Goal: Find contact information: Find contact information

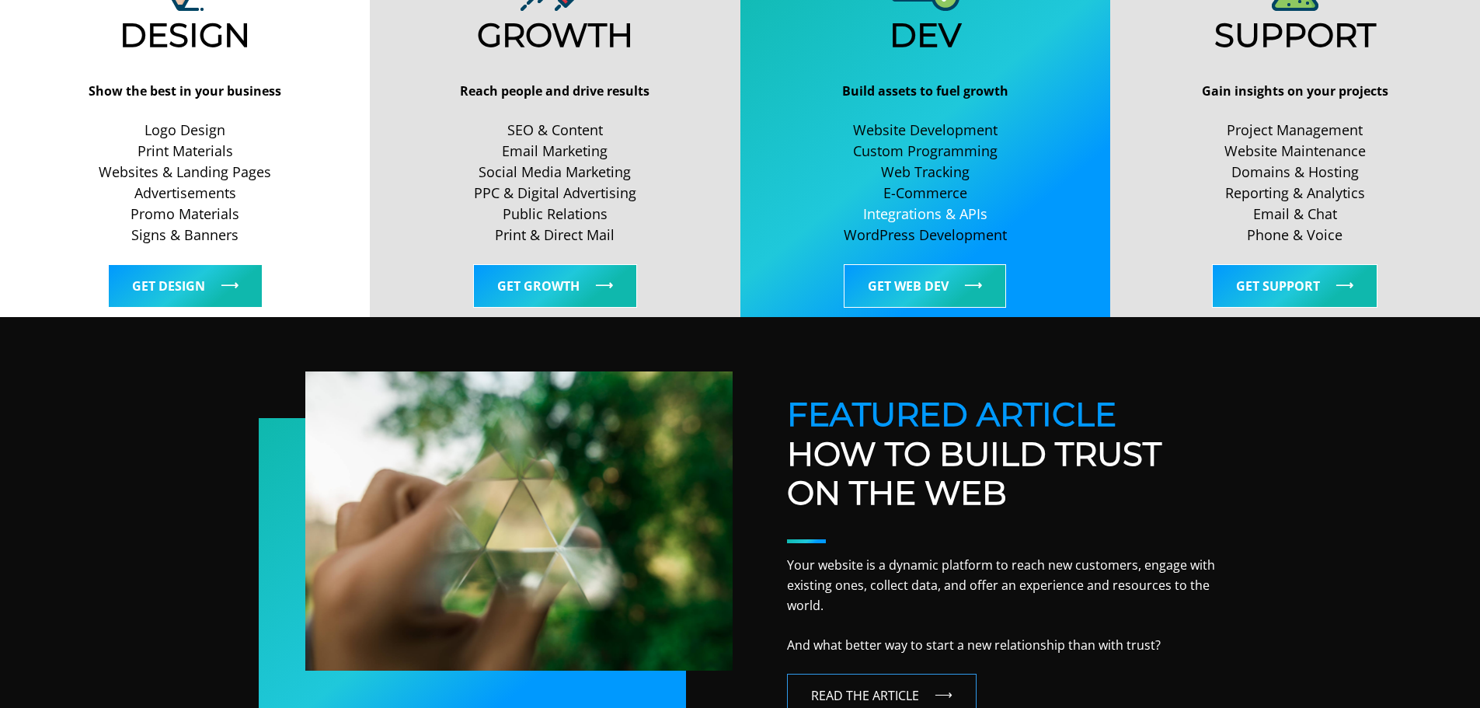
scroll to position [777, 0]
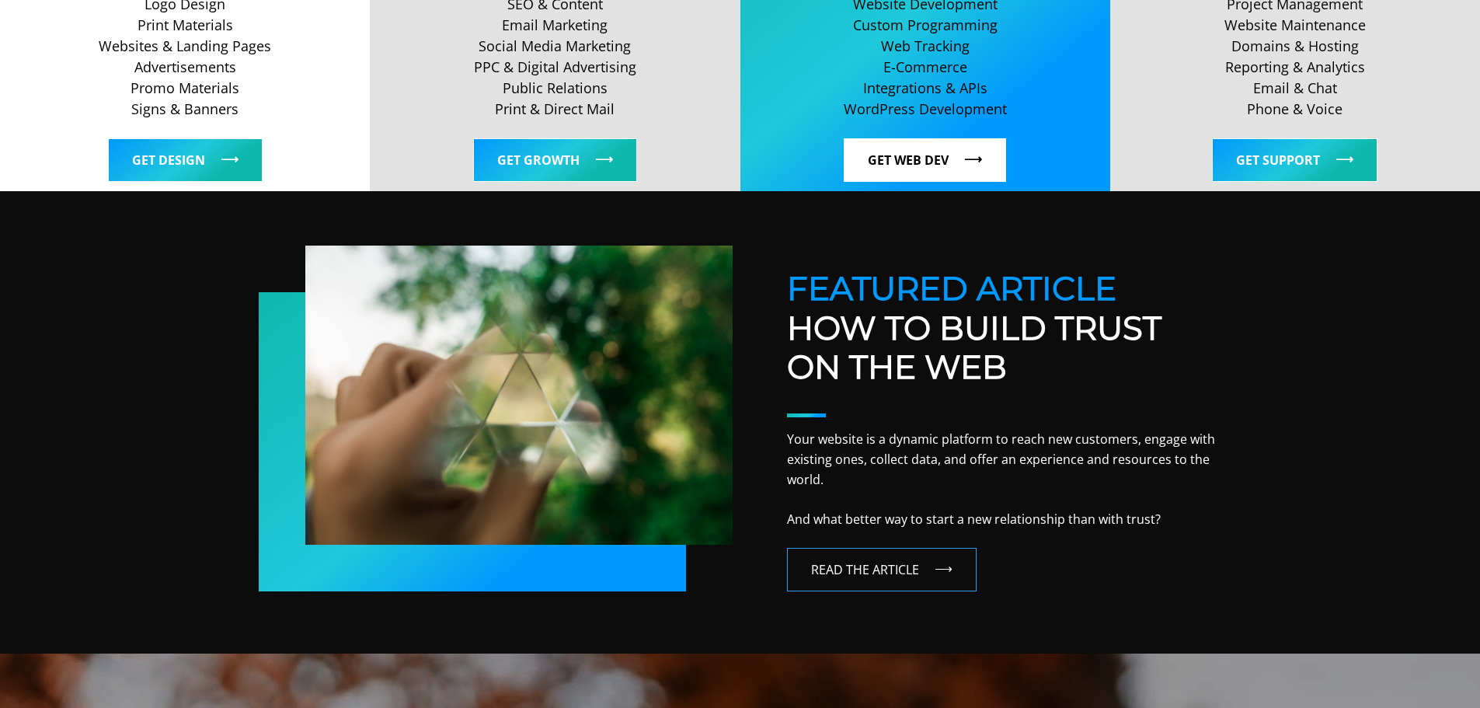
click at [926, 168] on link "Get Web Dev" at bounding box center [925, 160] width 162 height 44
click at [934, 169] on link "Get Web Dev" at bounding box center [925, 160] width 162 height 44
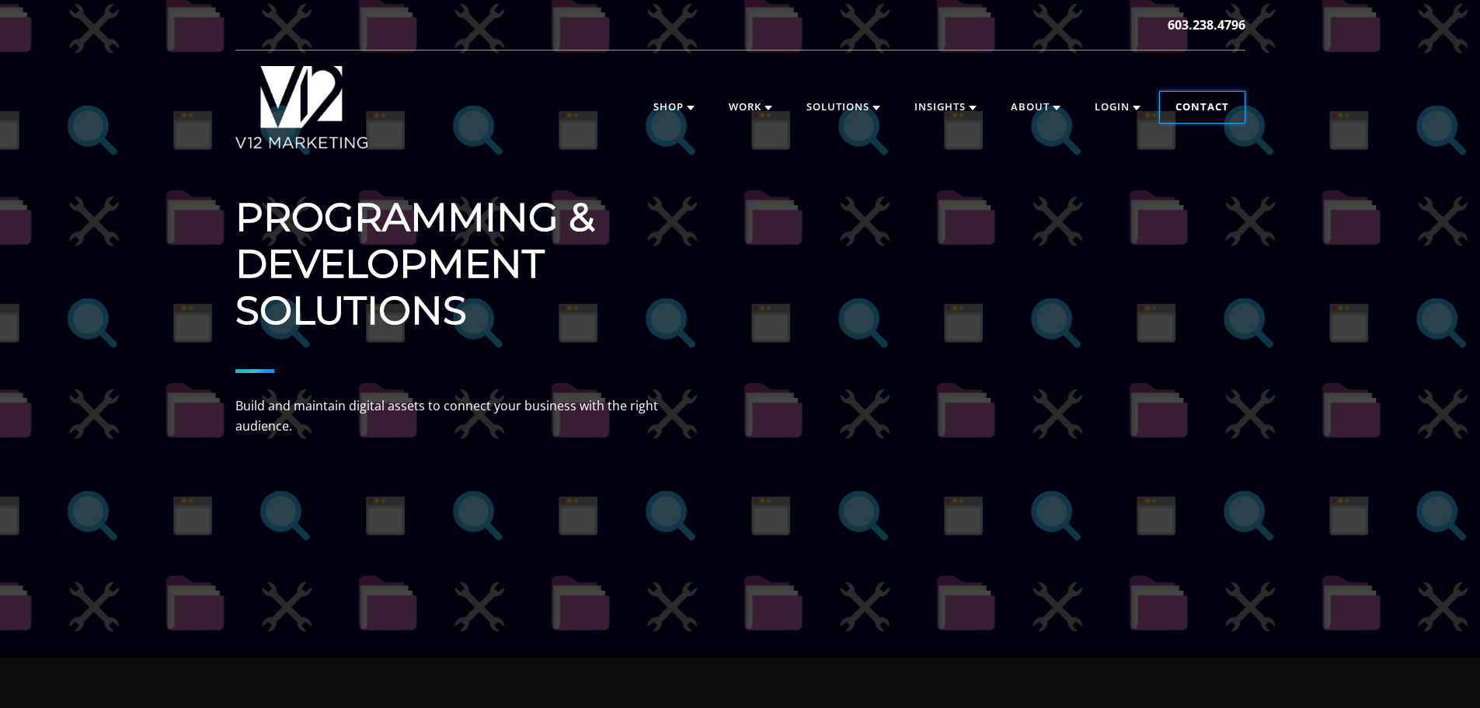
click at [1183, 119] on link "Contact" at bounding box center [1202, 107] width 85 height 31
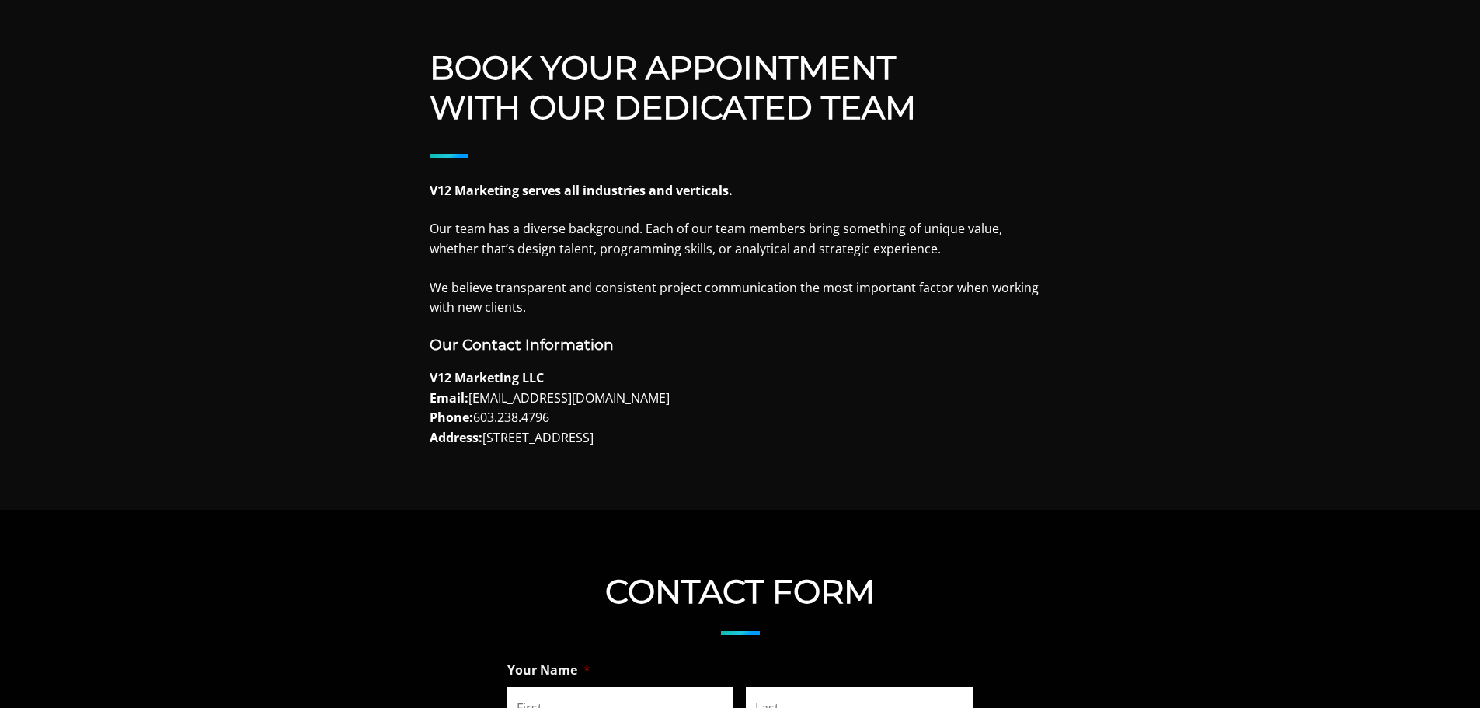
scroll to position [622, 0]
